Goal: Task Accomplishment & Management: Use online tool/utility

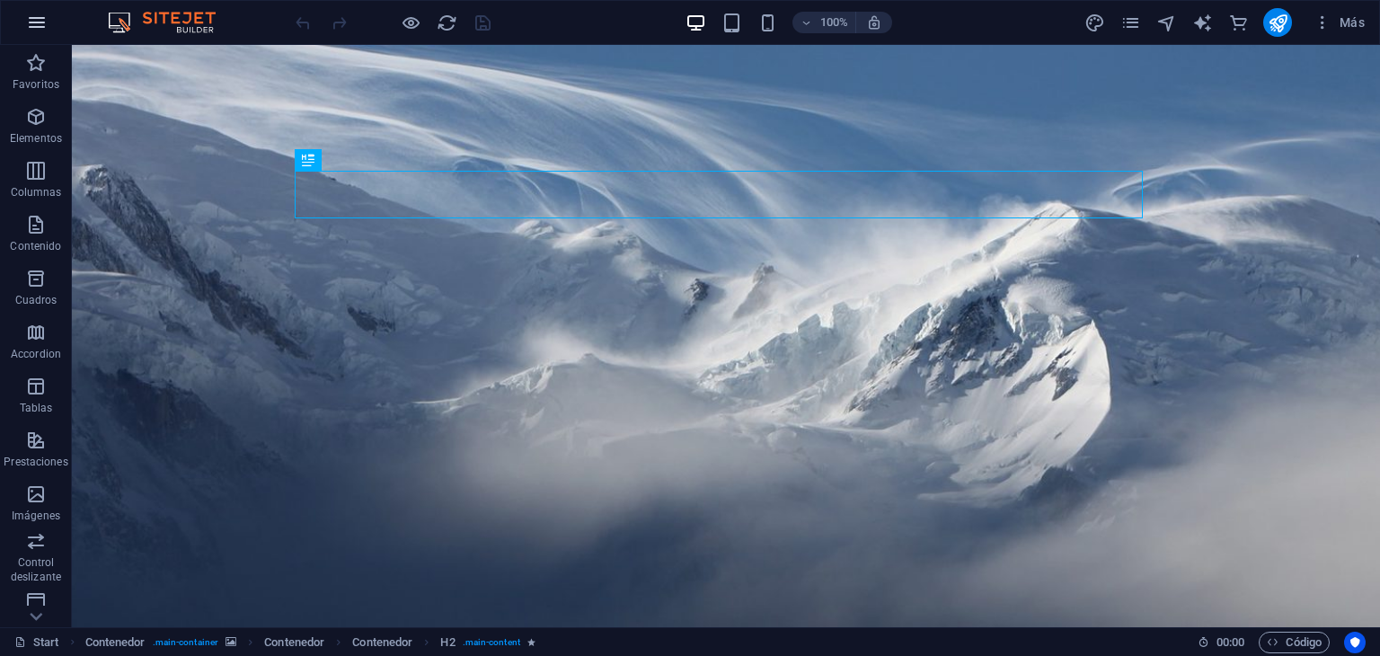
click at [43, 30] on icon "button" at bounding box center [37, 23] width 22 height 22
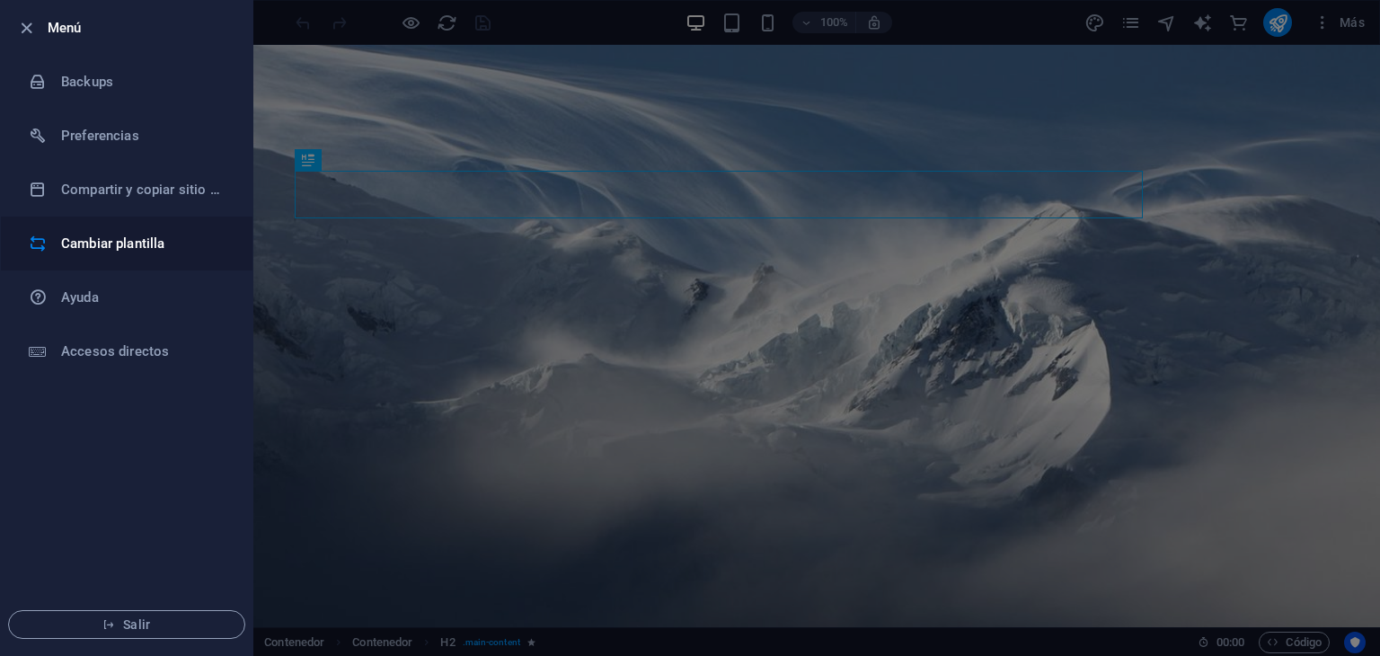
click at [139, 244] on h6 "Cambiar plantilla" at bounding box center [144, 244] width 166 height 22
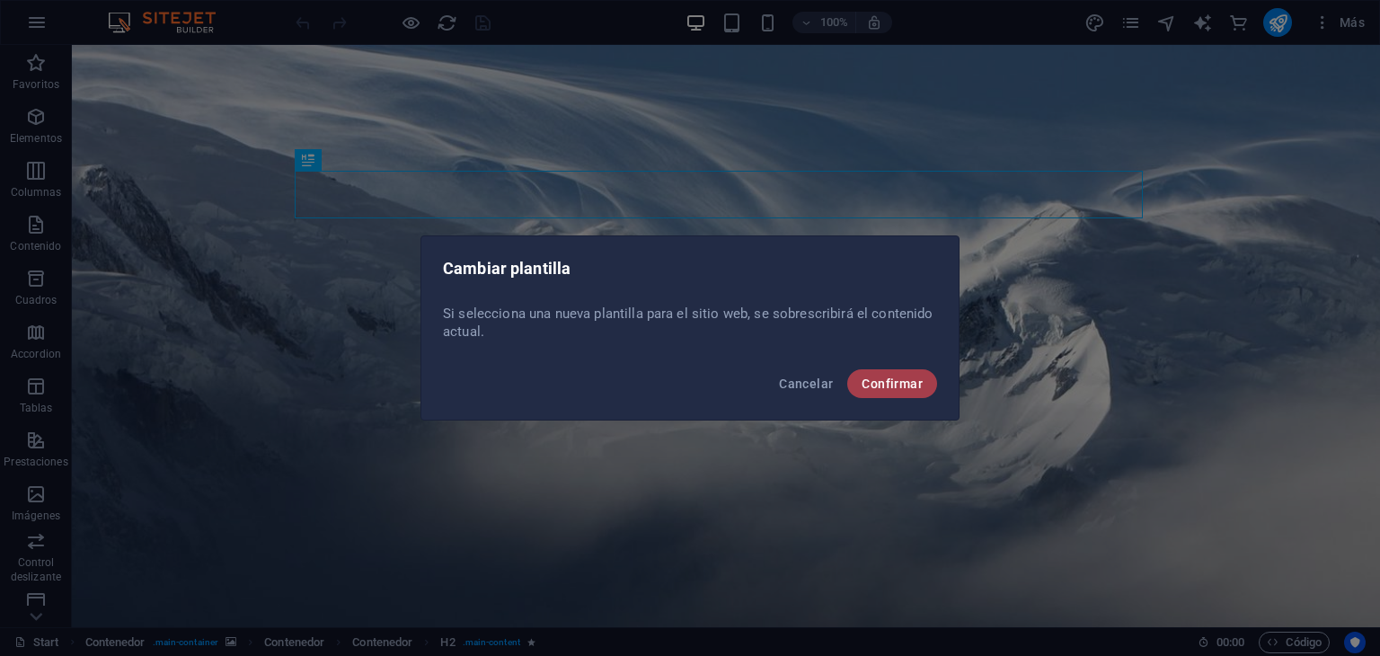
click at [929, 378] on button "Confirmar" at bounding box center [892, 383] width 90 height 29
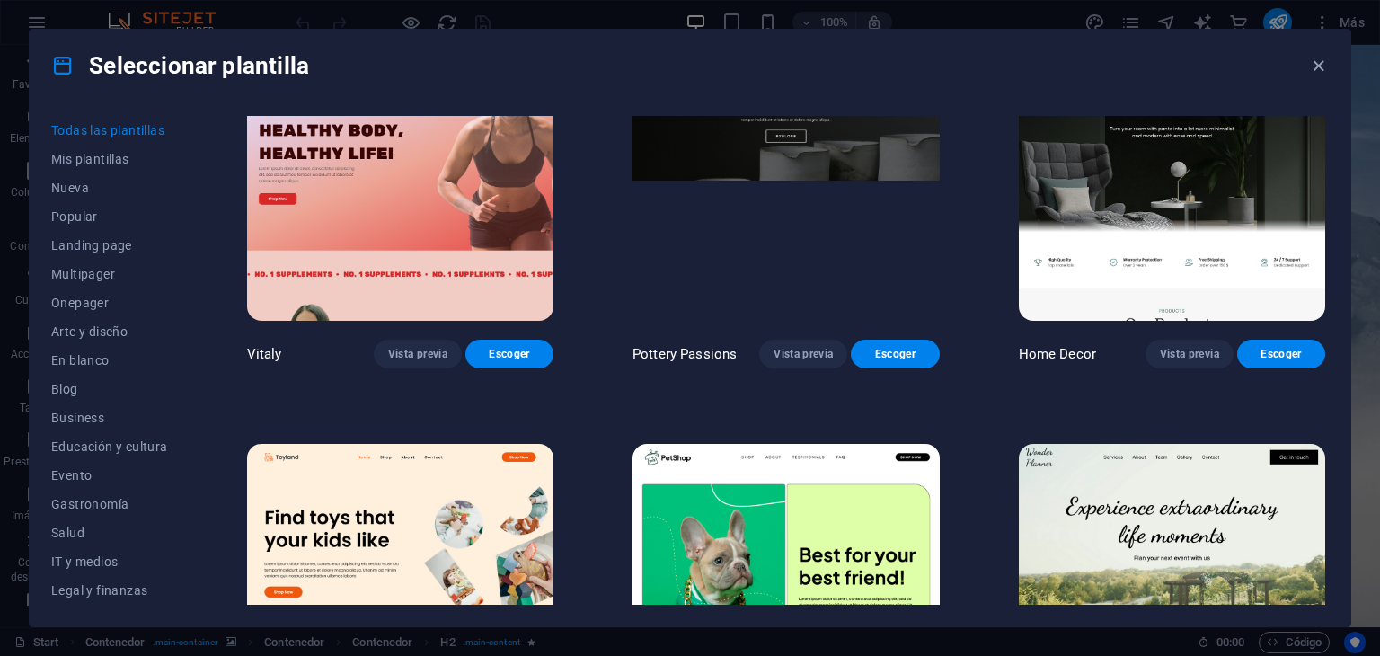
scroll to position [899, 0]
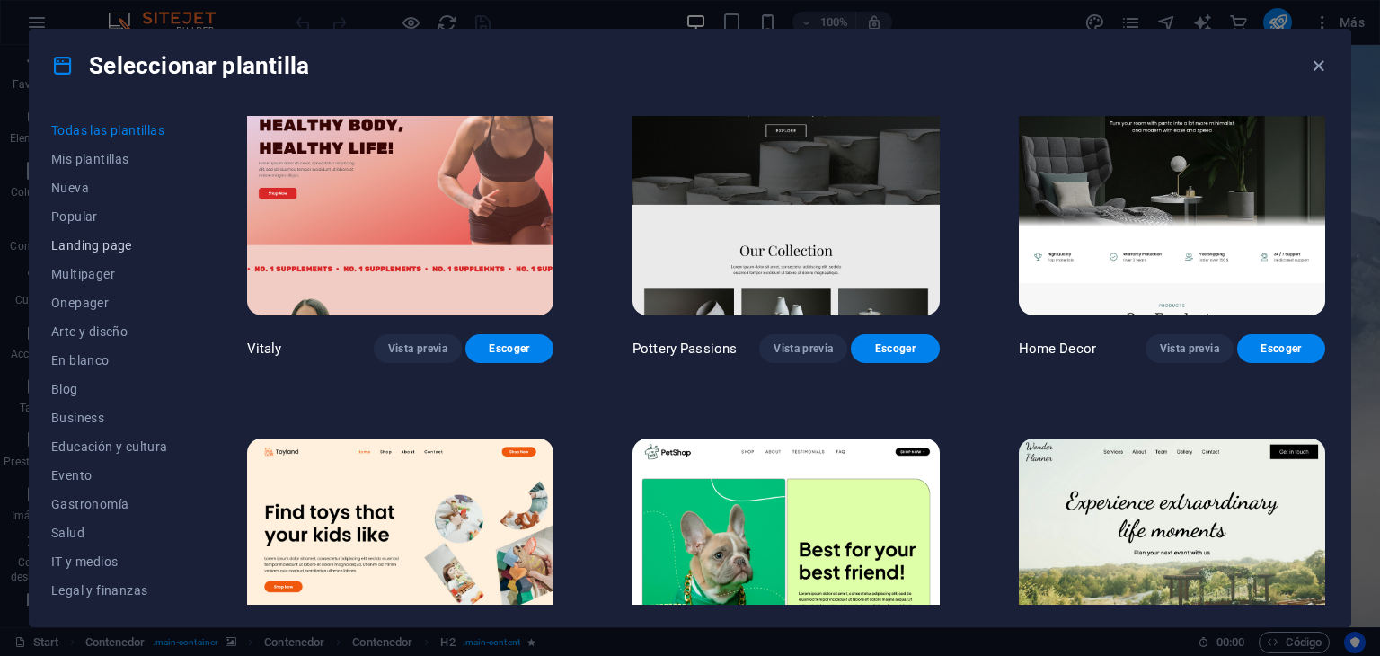
click at [102, 247] on span "Landing page" at bounding box center [109, 245] width 117 height 14
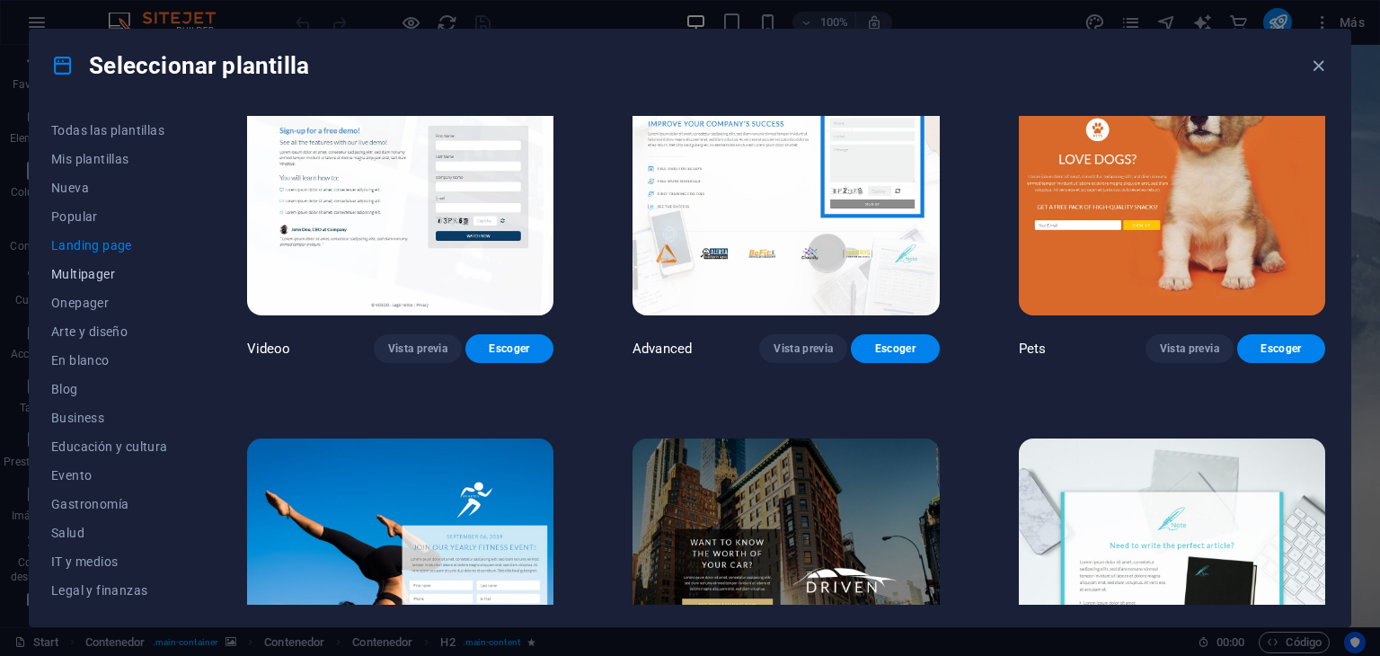
click at [93, 276] on span "Multipager" at bounding box center [109, 274] width 117 height 14
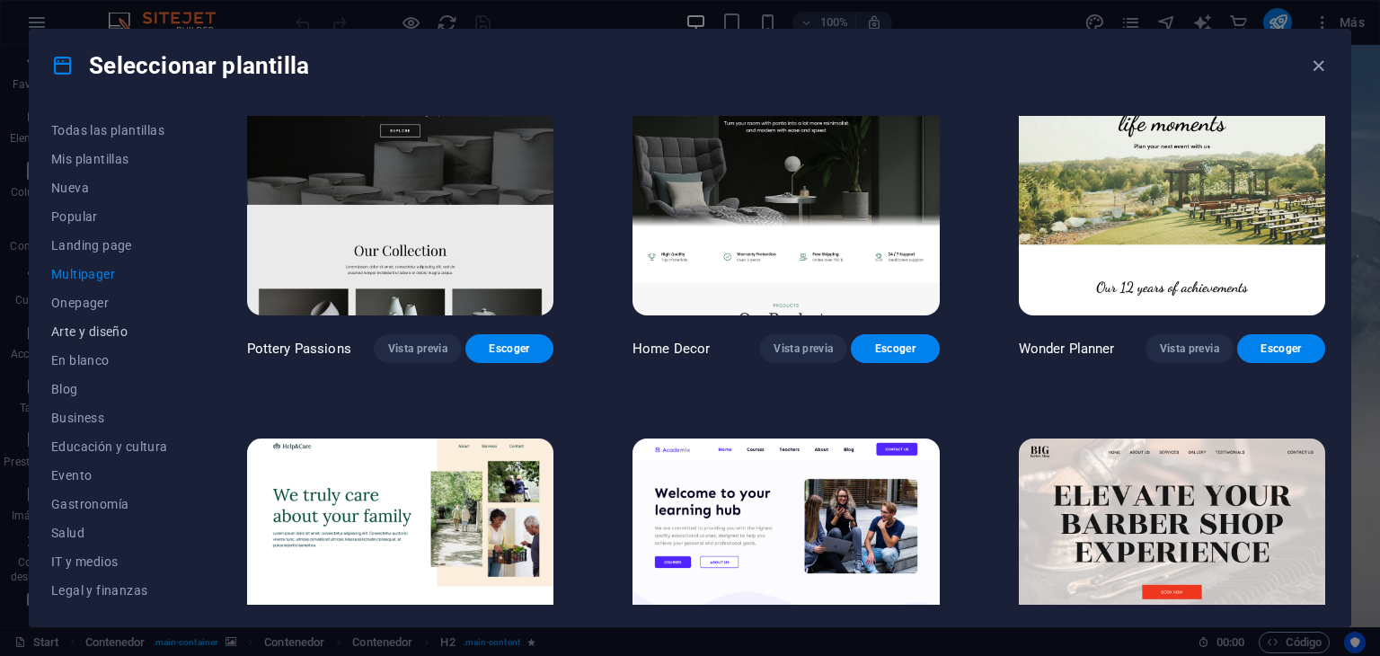
click at [94, 332] on span "Arte y diseño" at bounding box center [109, 331] width 117 height 14
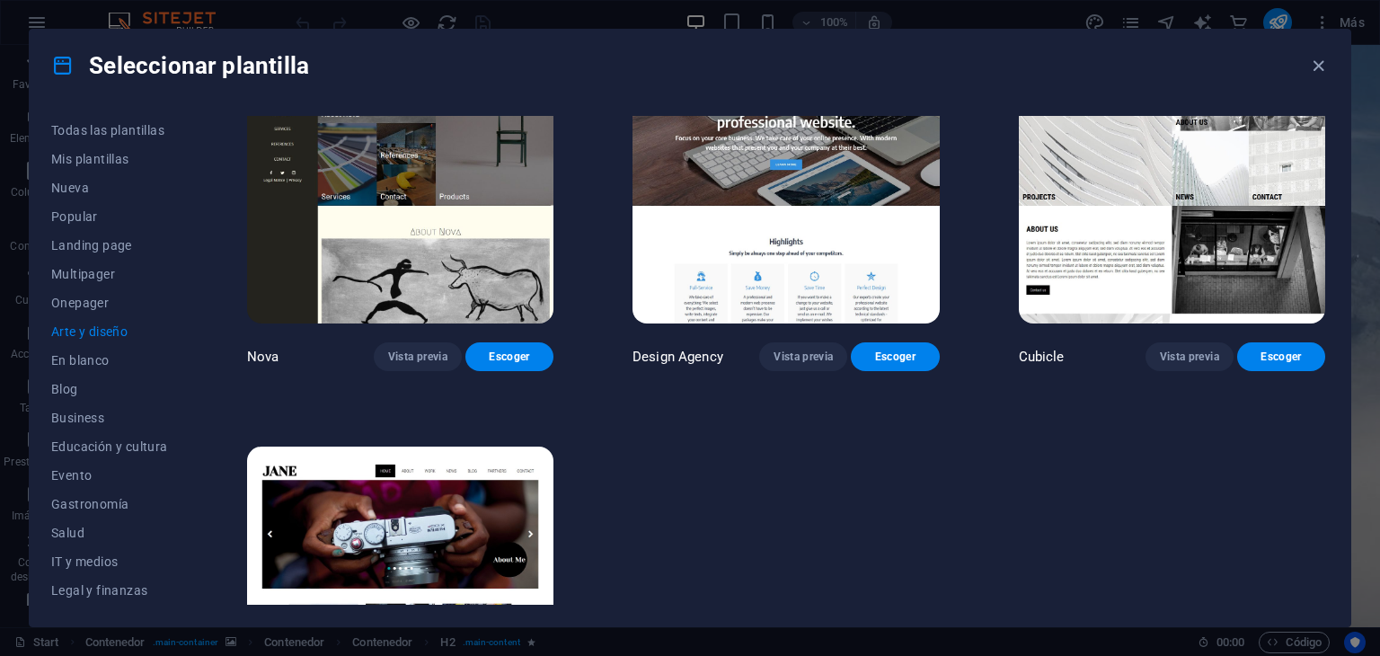
scroll to position [1708, 0]
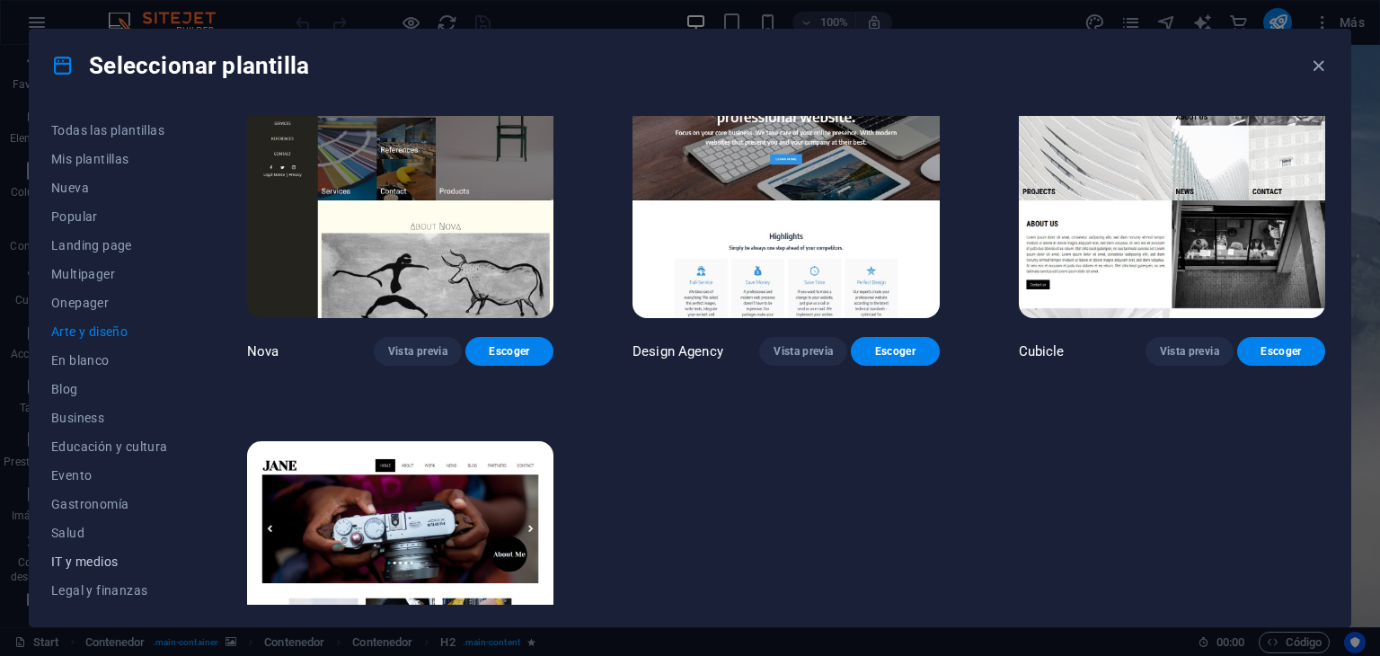
click at [92, 559] on span "IT y medios" at bounding box center [109, 562] width 117 height 14
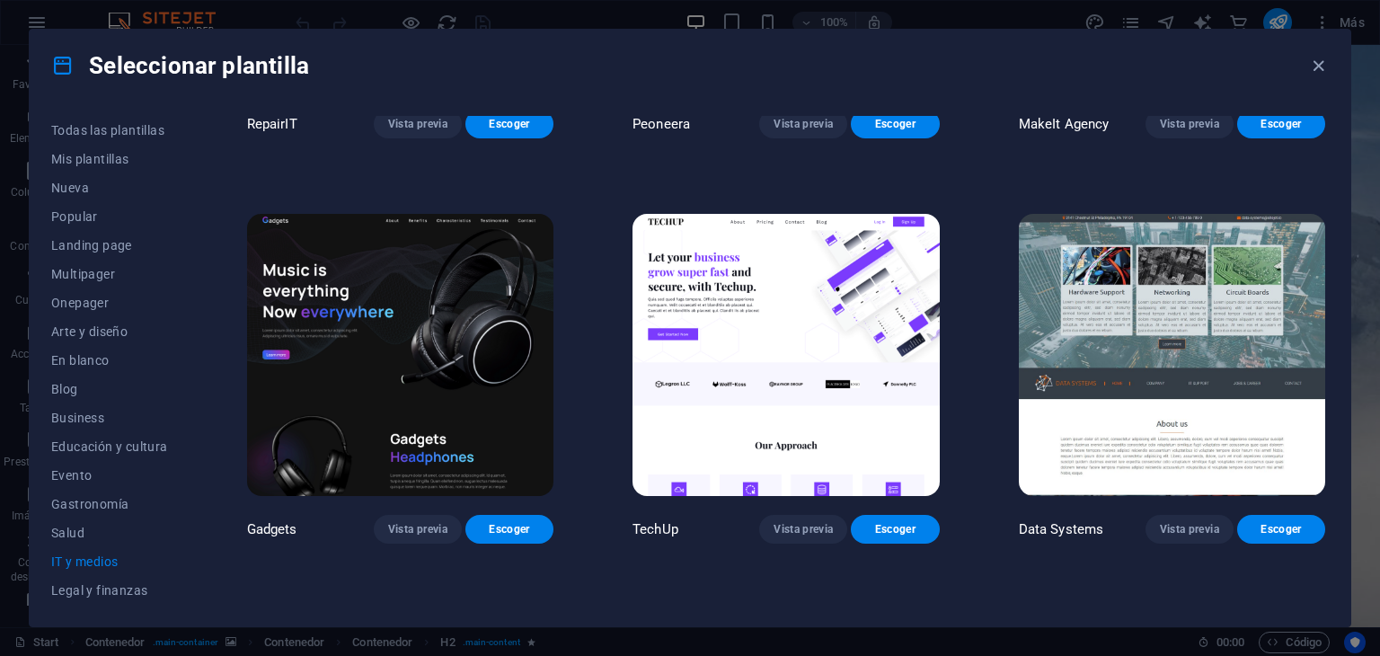
scroll to position [270, 0]
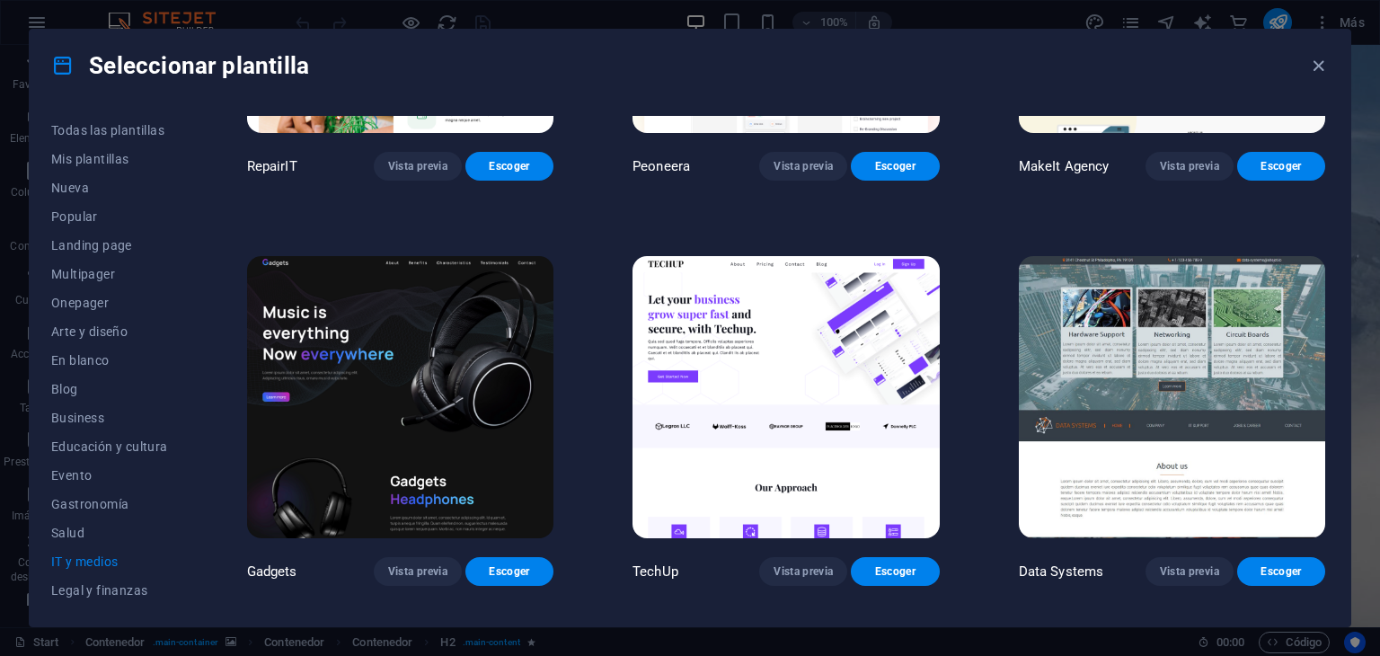
click at [322, 349] on img at bounding box center [400, 397] width 306 height 283
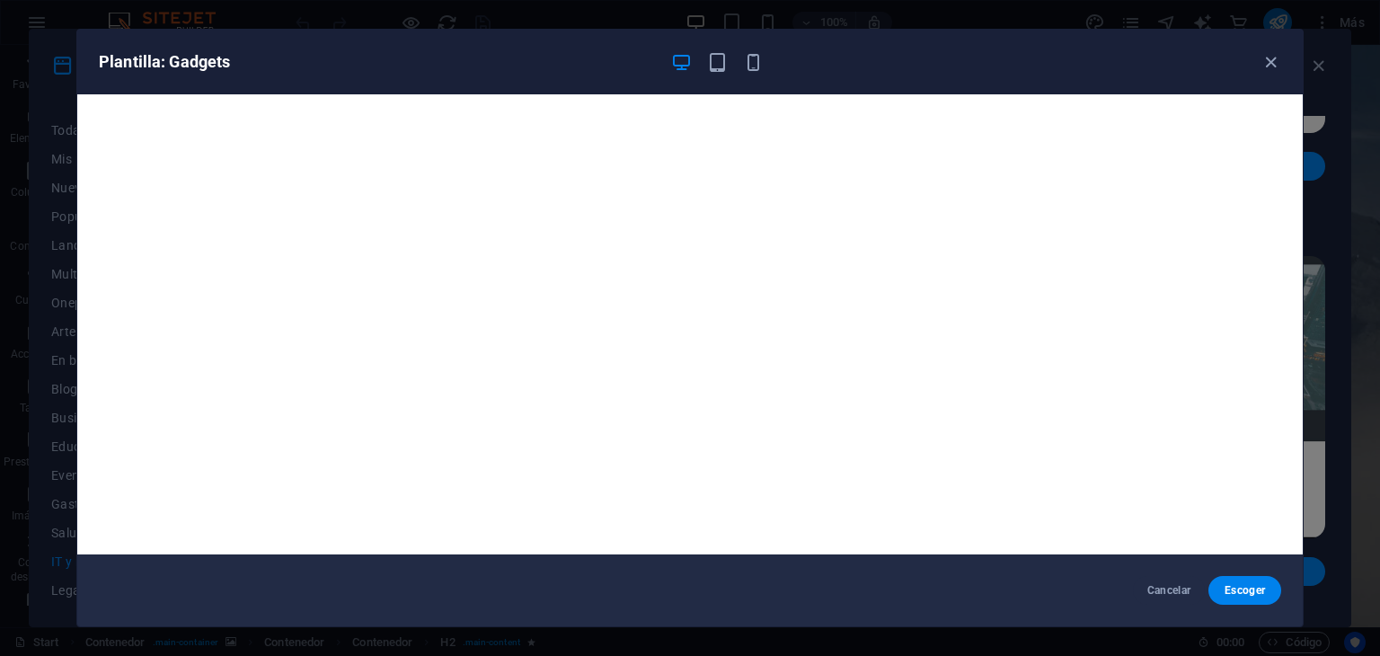
drag, startPoint x: 230, startPoint y: 62, endPoint x: 169, endPoint y: 60, distance: 61.1
click at [169, 60] on h6 "Plantilla: Gadgets" at bounding box center [377, 62] width 557 height 22
copy h6 "Gadgets"
